Goal: Information Seeking & Learning: Check status

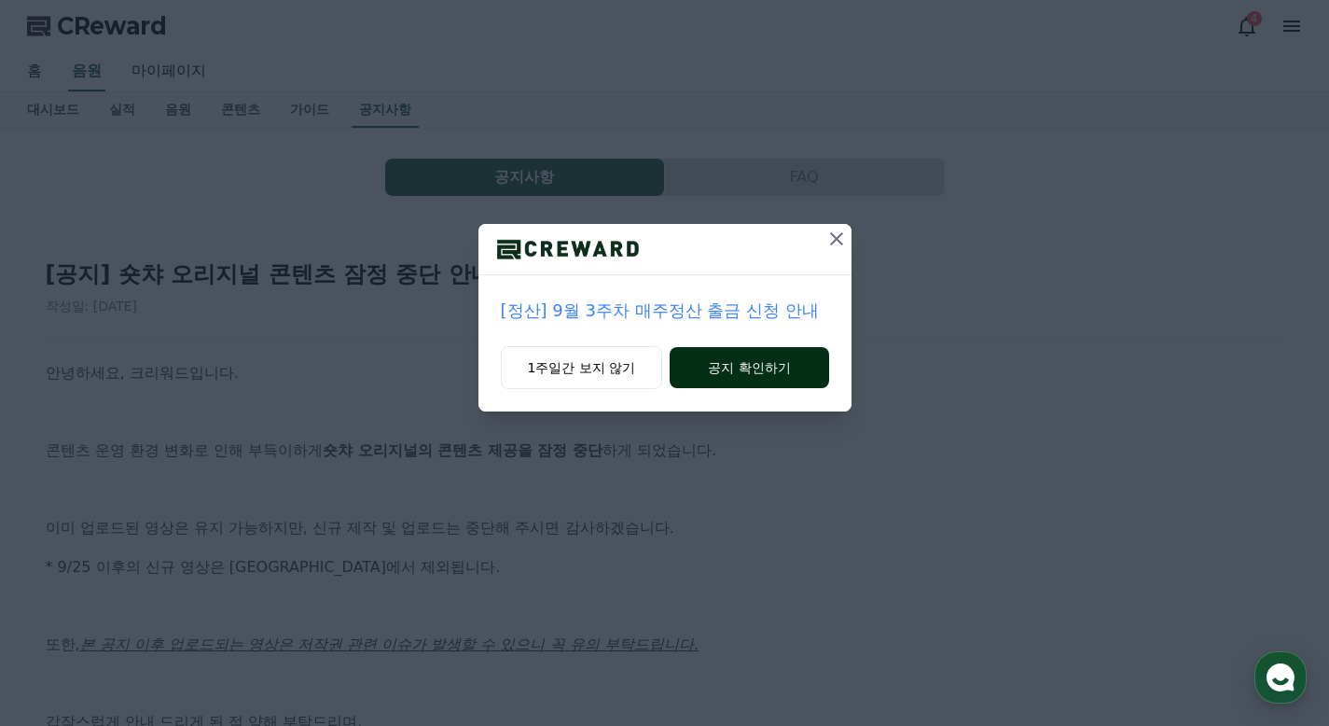
click at [747, 366] on button "공지 확인하기" at bounding box center [749, 367] width 159 height 41
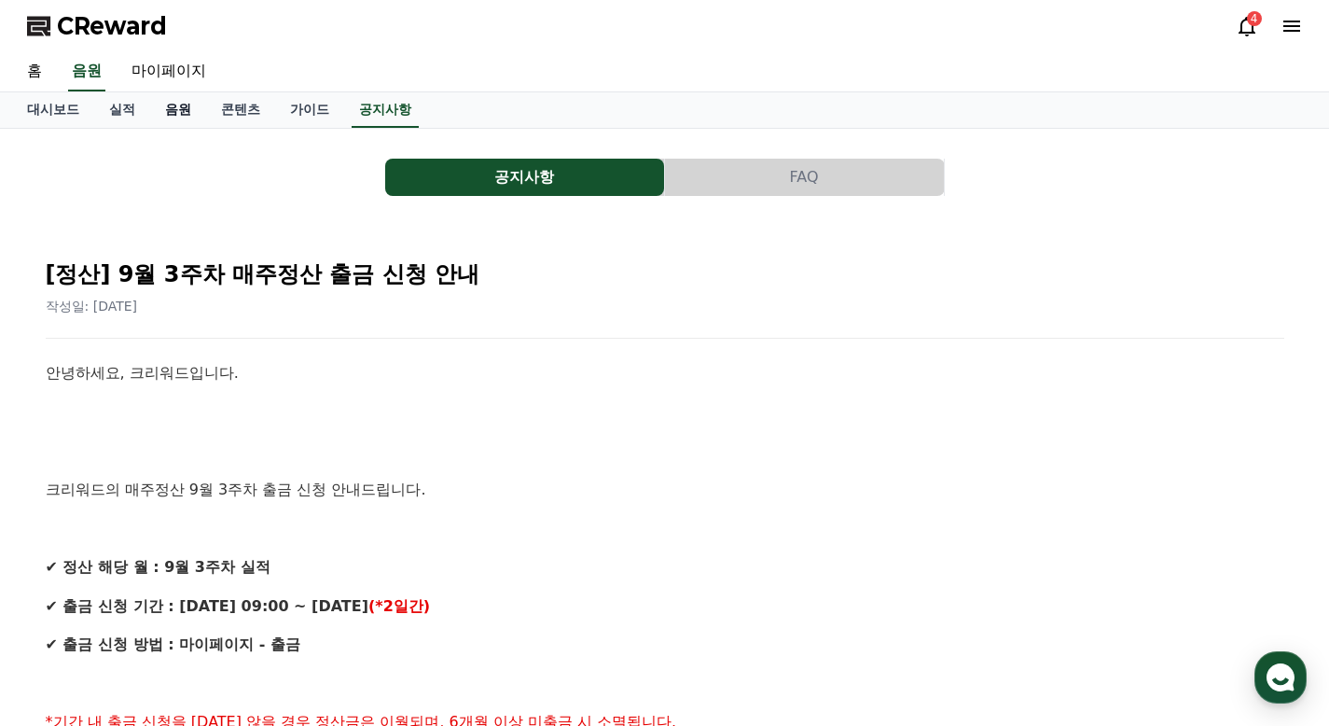
click at [174, 109] on link "음원" at bounding box center [178, 109] width 56 height 35
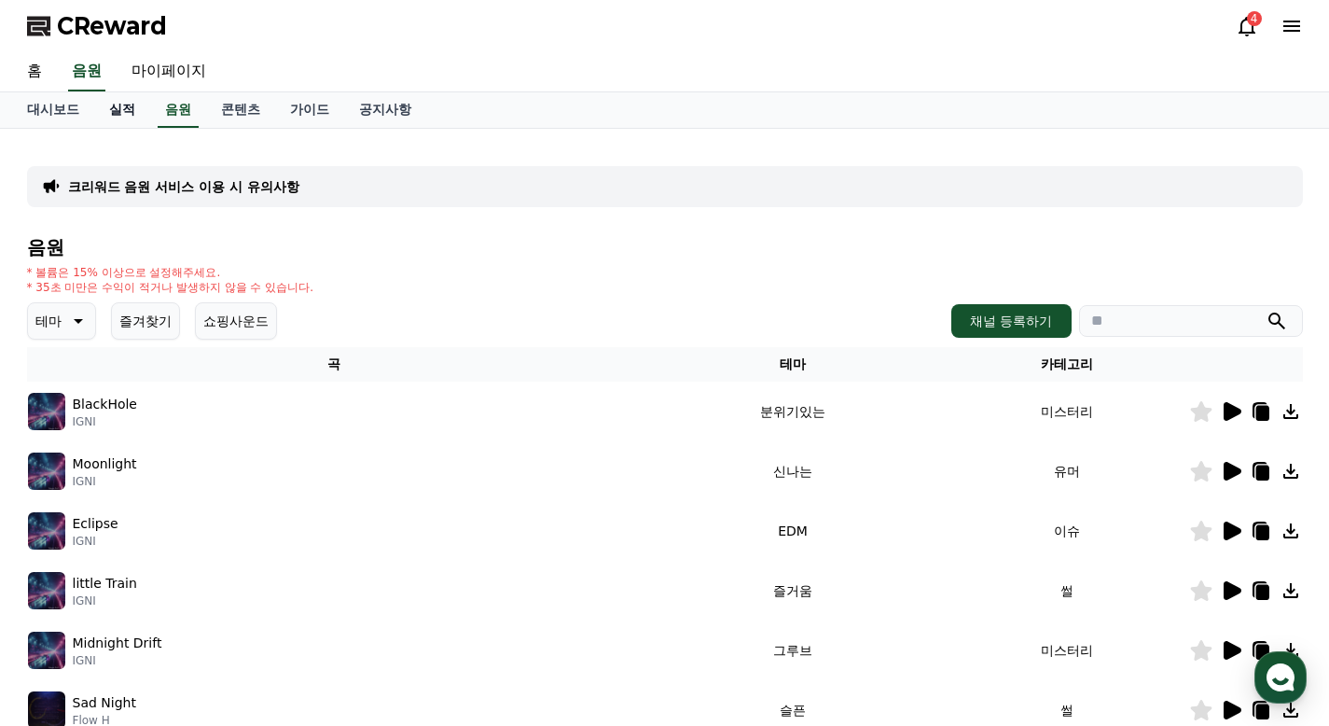
click at [125, 111] on link "실적" at bounding box center [122, 109] width 56 height 35
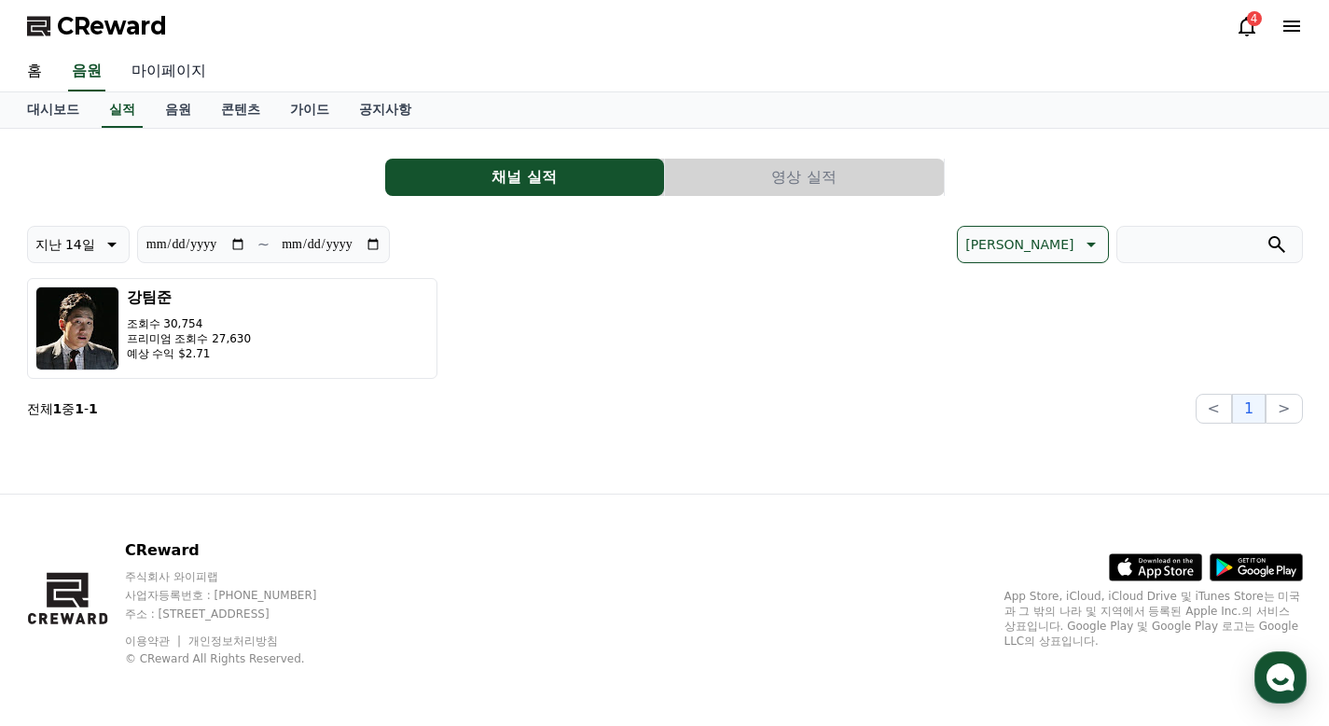
click at [146, 76] on link "마이페이지" at bounding box center [169, 71] width 104 height 39
select select "**********"
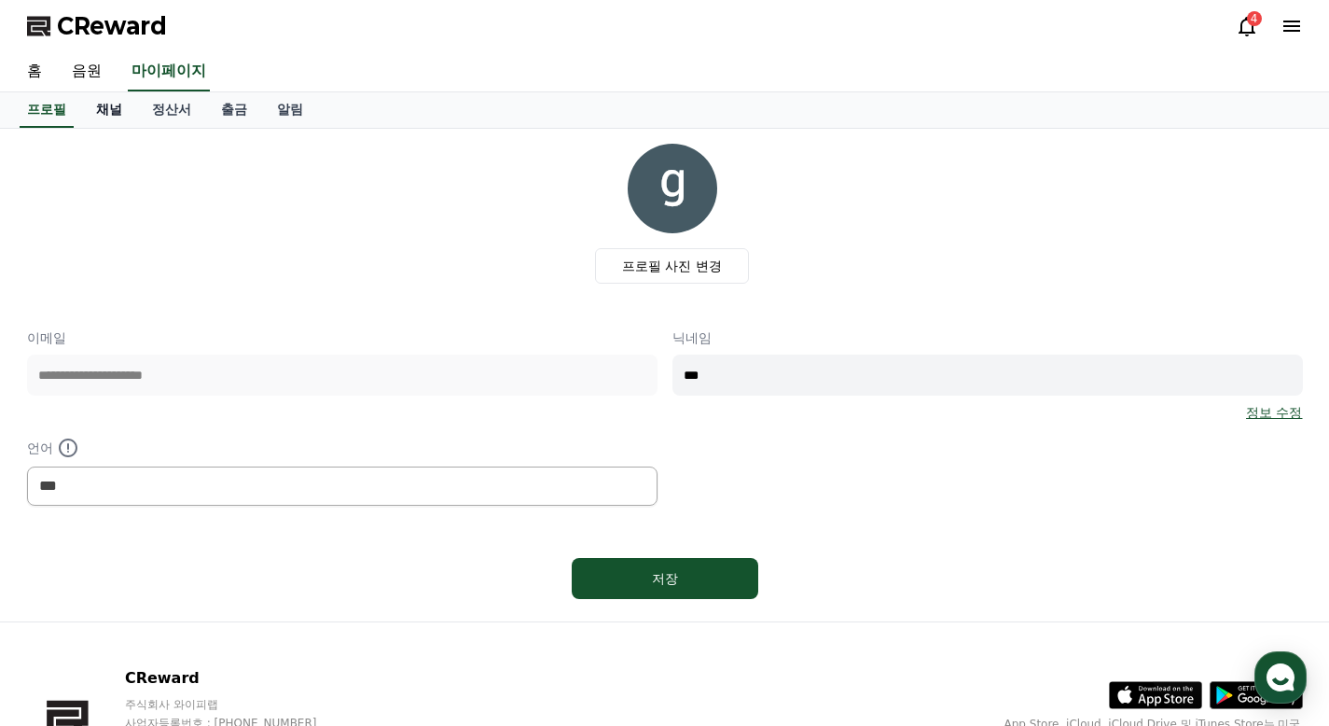
click at [109, 107] on link "채널" at bounding box center [109, 109] width 56 height 35
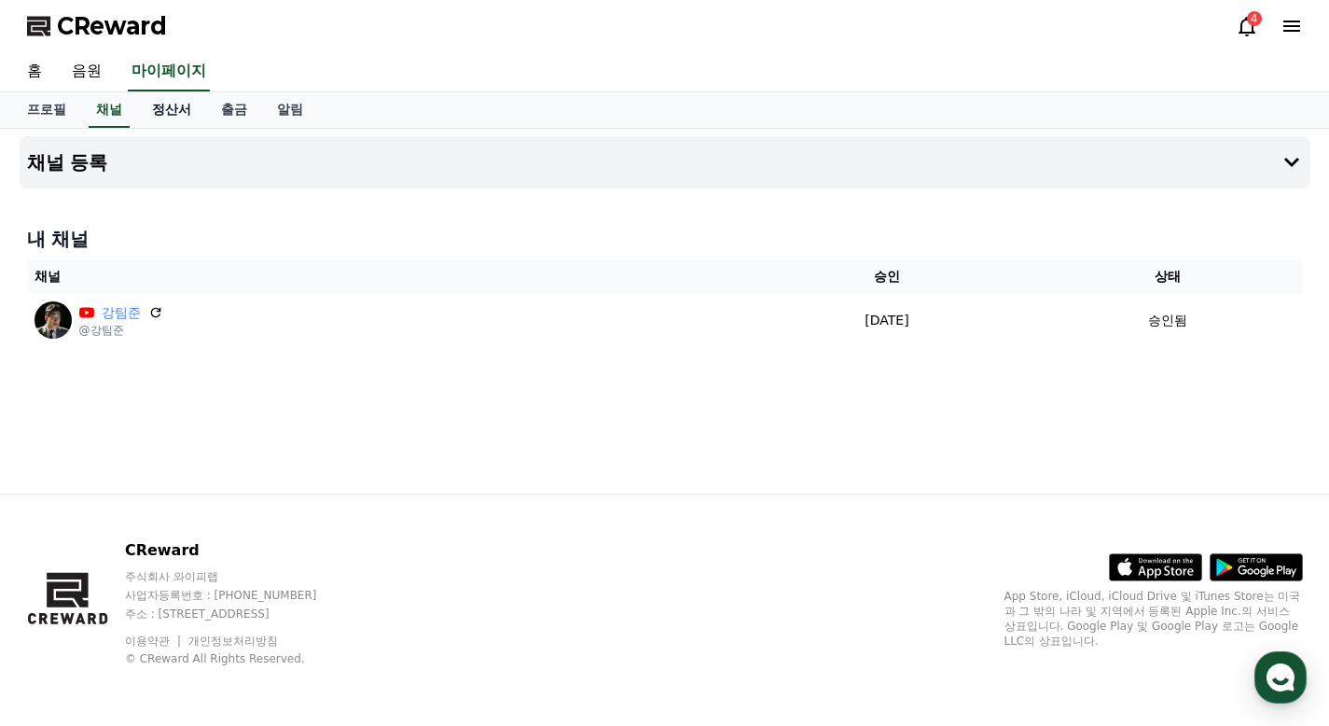
click at [168, 104] on link "정산서" at bounding box center [171, 109] width 69 height 35
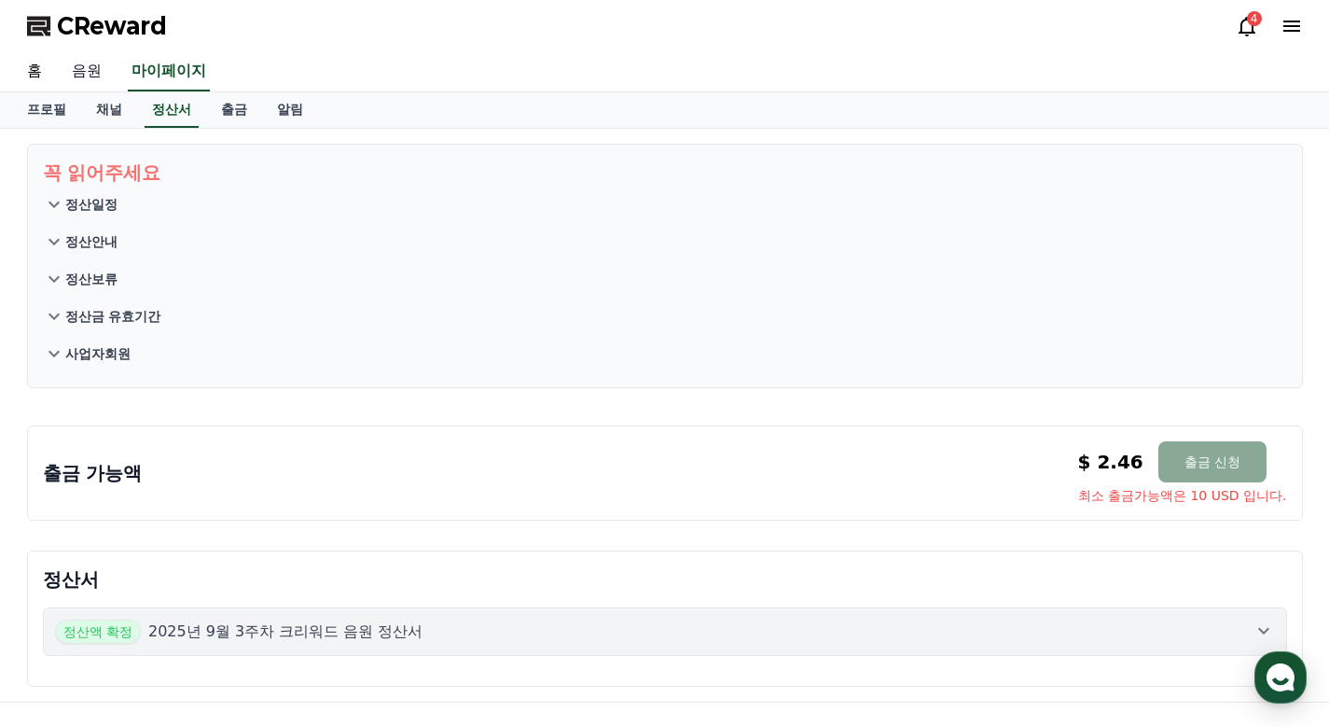
click at [89, 73] on link "음원" at bounding box center [87, 71] width 60 height 39
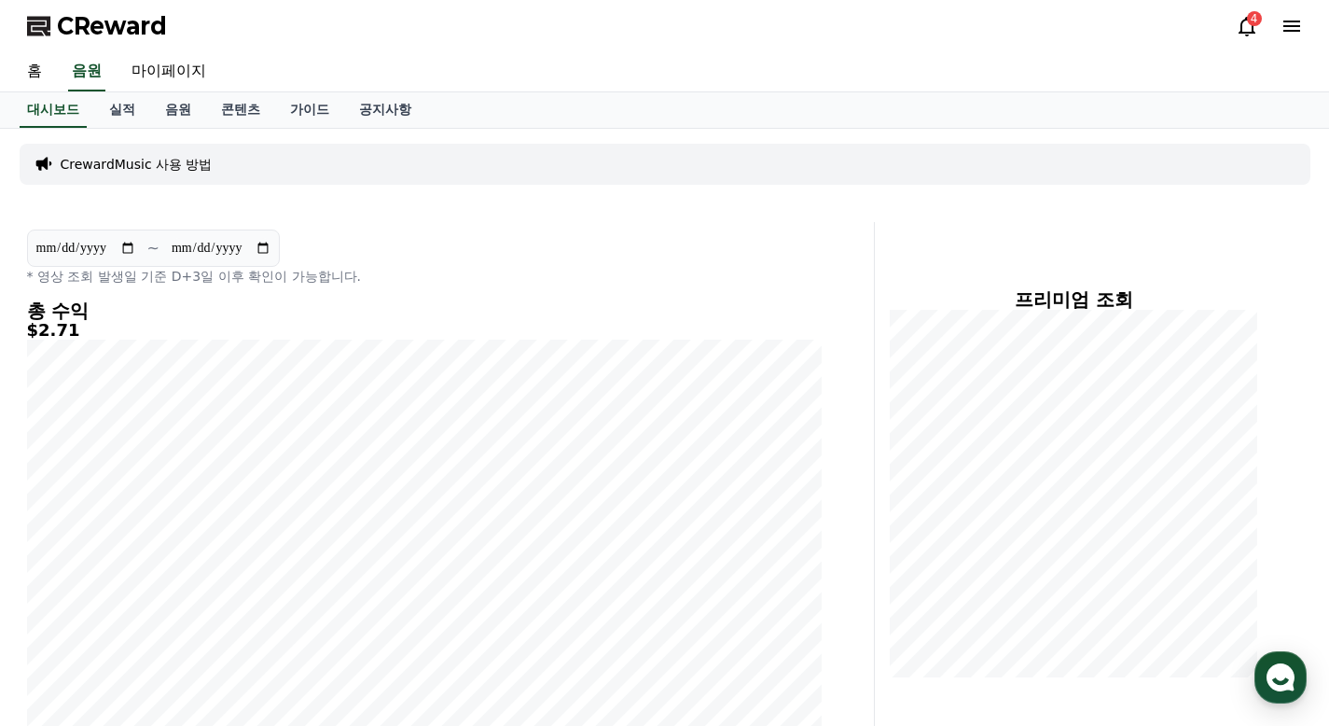
click at [1255, 30] on icon at bounding box center [1247, 26] width 22 height 22
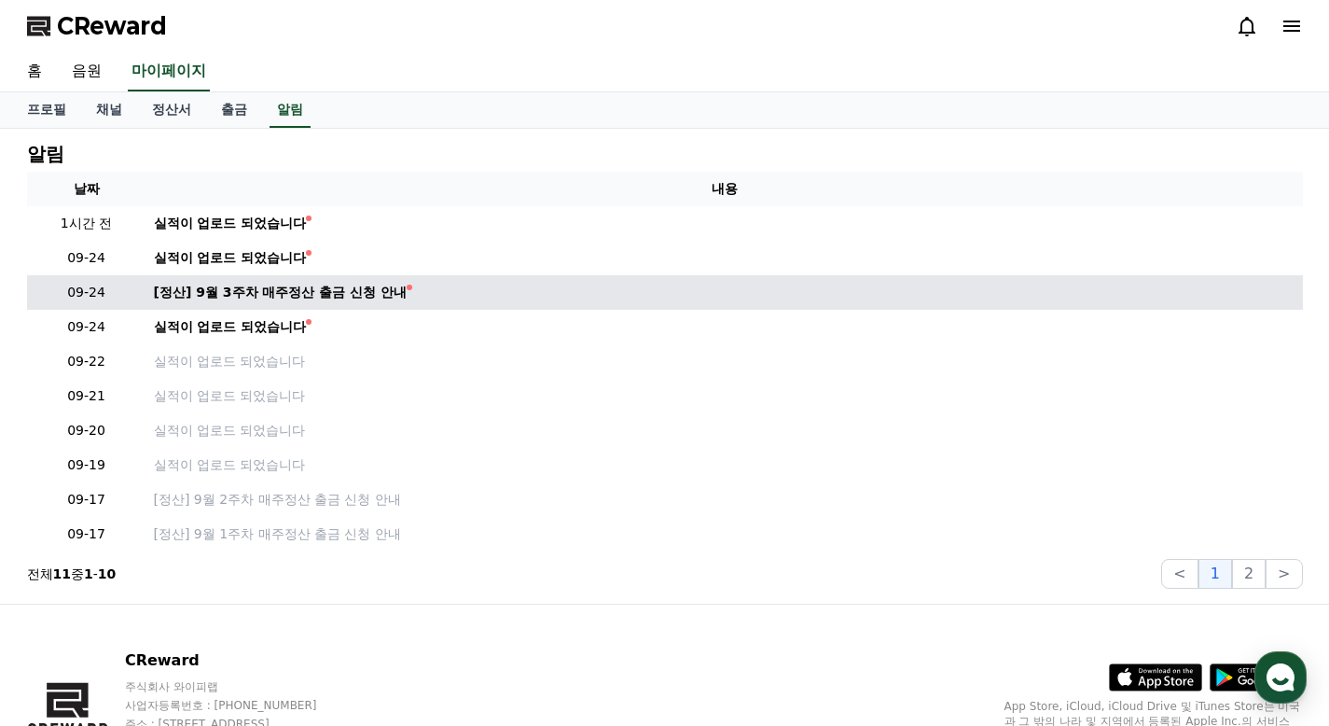
click at [272, 282] on td "[정산] 9월 3주차 매주정산 출금 신청 안내" at bounding box center [724, 292] width 1157 height 35
click at [271, 287] on div "[정산] 9월 3주차 매주정산 출금 신청 안내" at bounding box center [281, 293] width 254 height 20
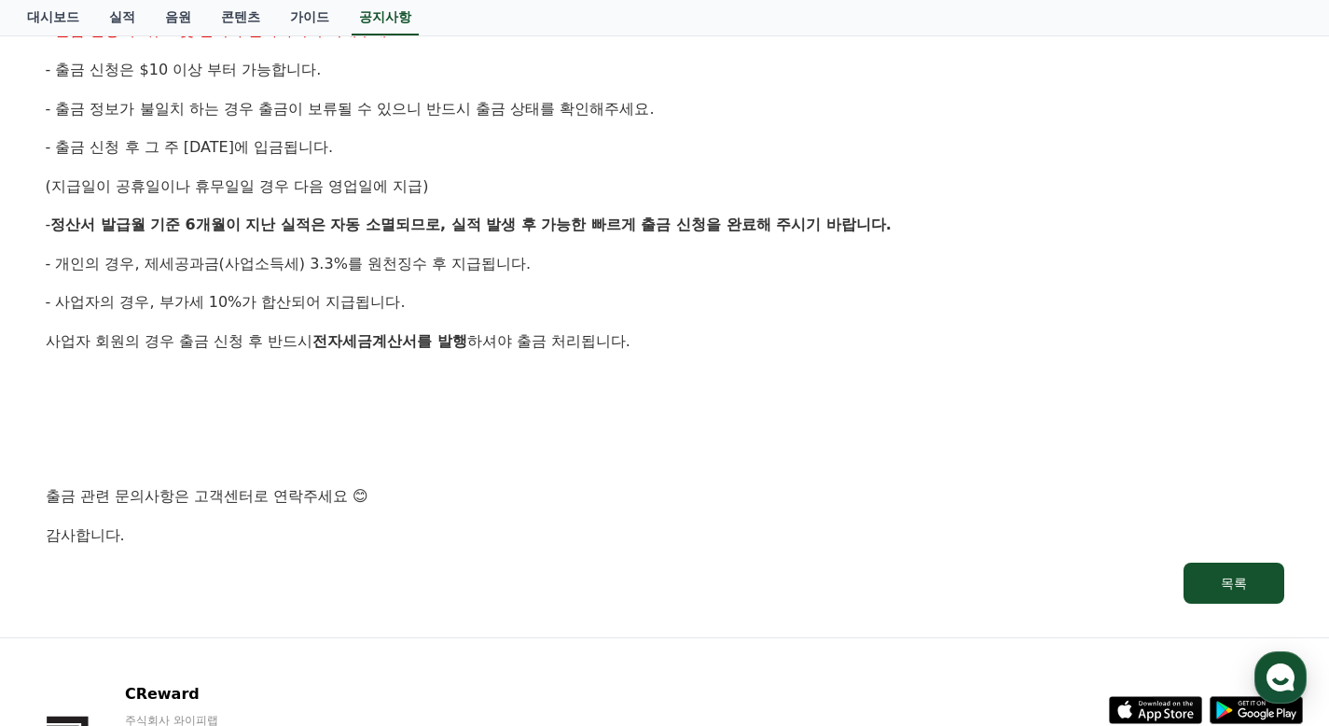
scroll to position [1026, 0]
